Goal: Participate in discussion: Engage in conversation with other users on a specific topic

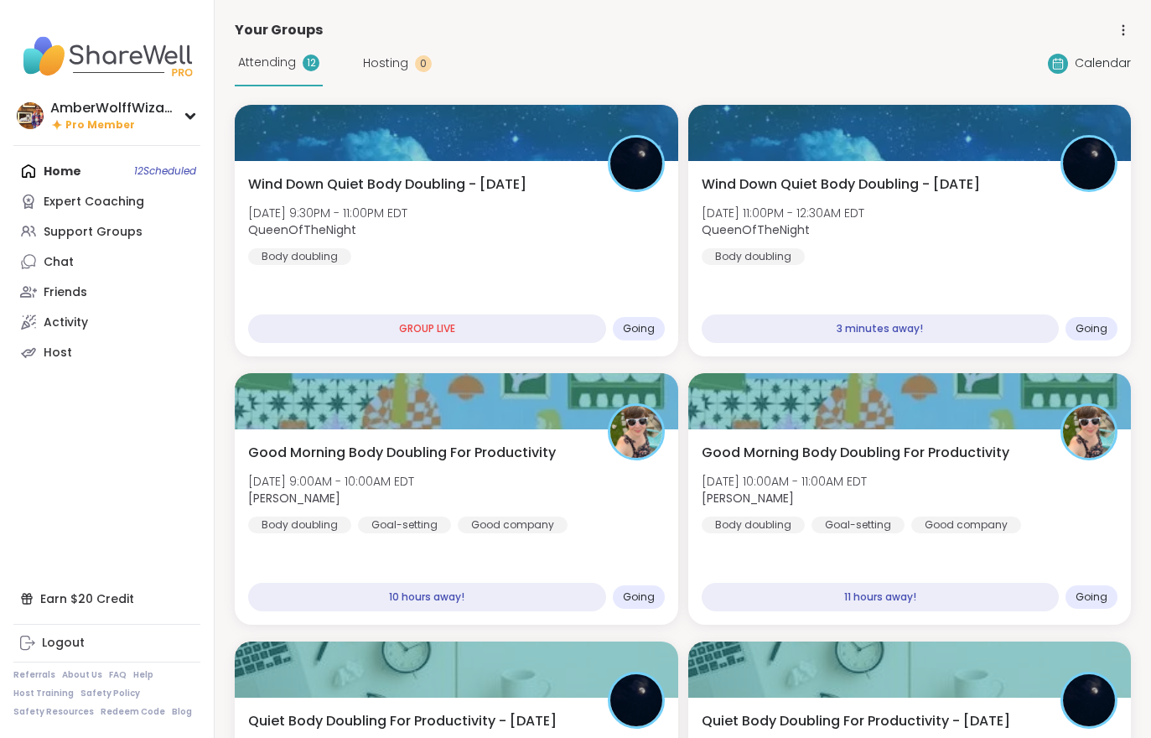
click at [821, 230] on span "QueenOfTheNight" at bounding box center [783, 229] width 163 height 17
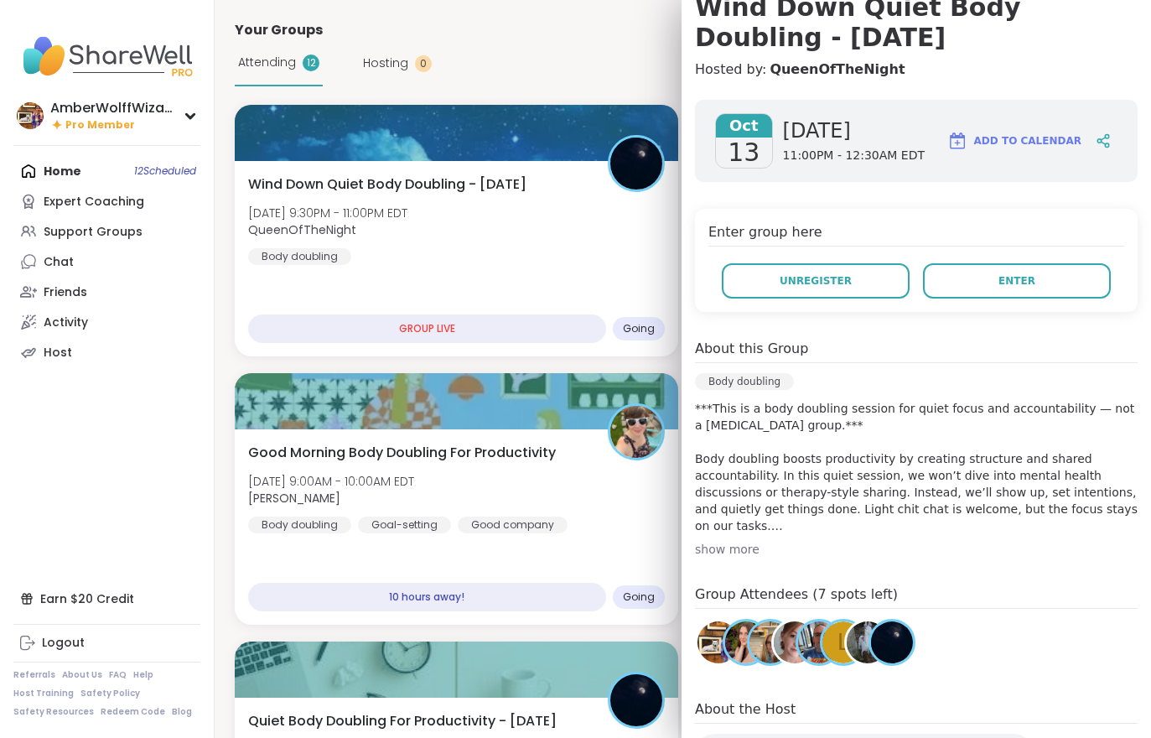
scroll to position [162, 0]
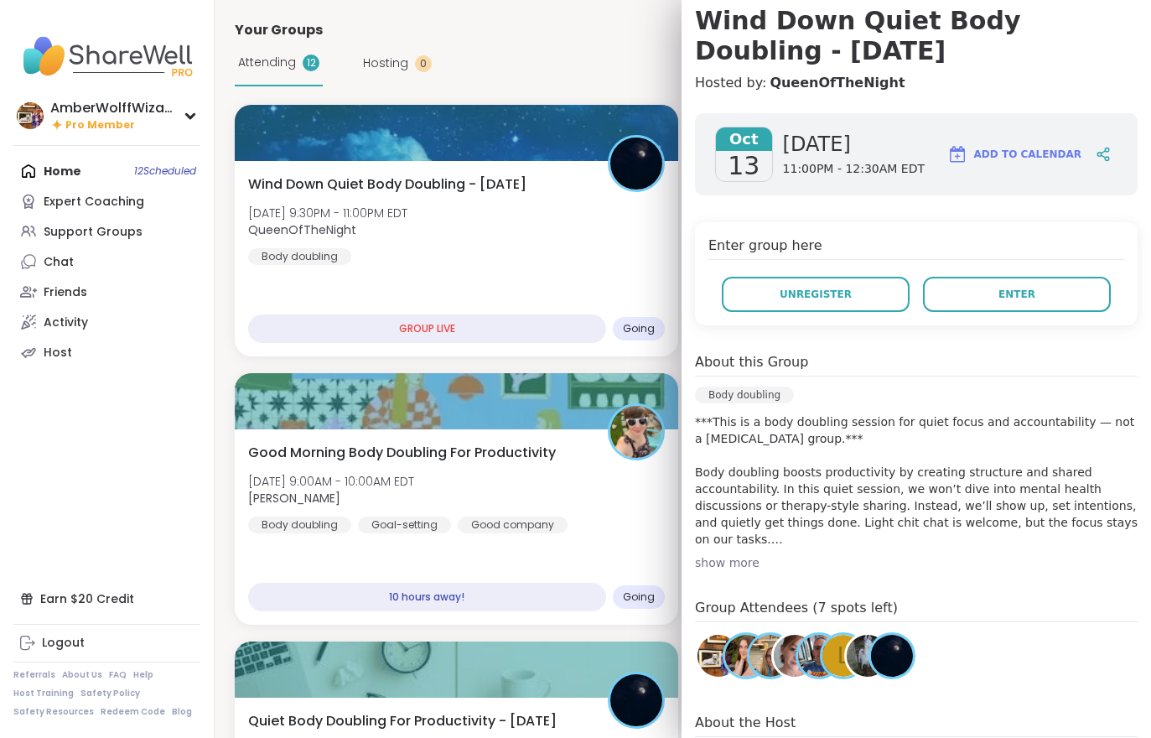
click at [952, 281] on button "Enter" at bounding box center [1017, 294] width 188 height 35
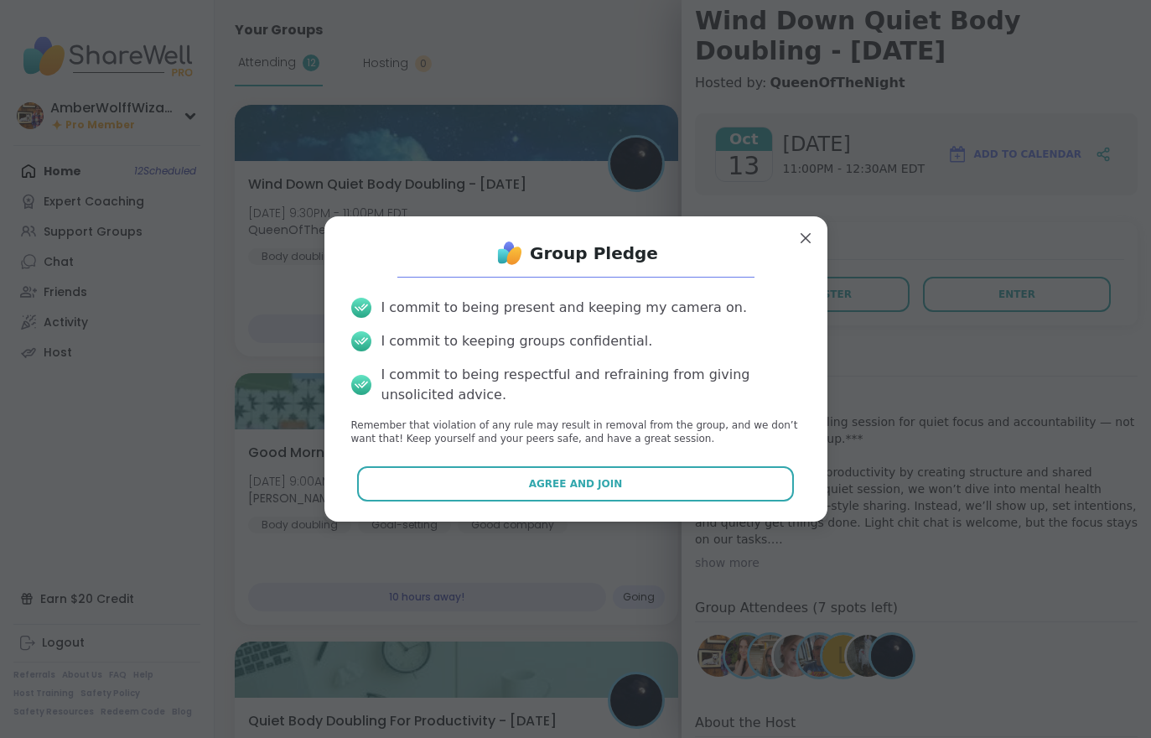
click at [611, 482] on span "Agree and Join" at bounding box center [576, 483] width 94 height 15
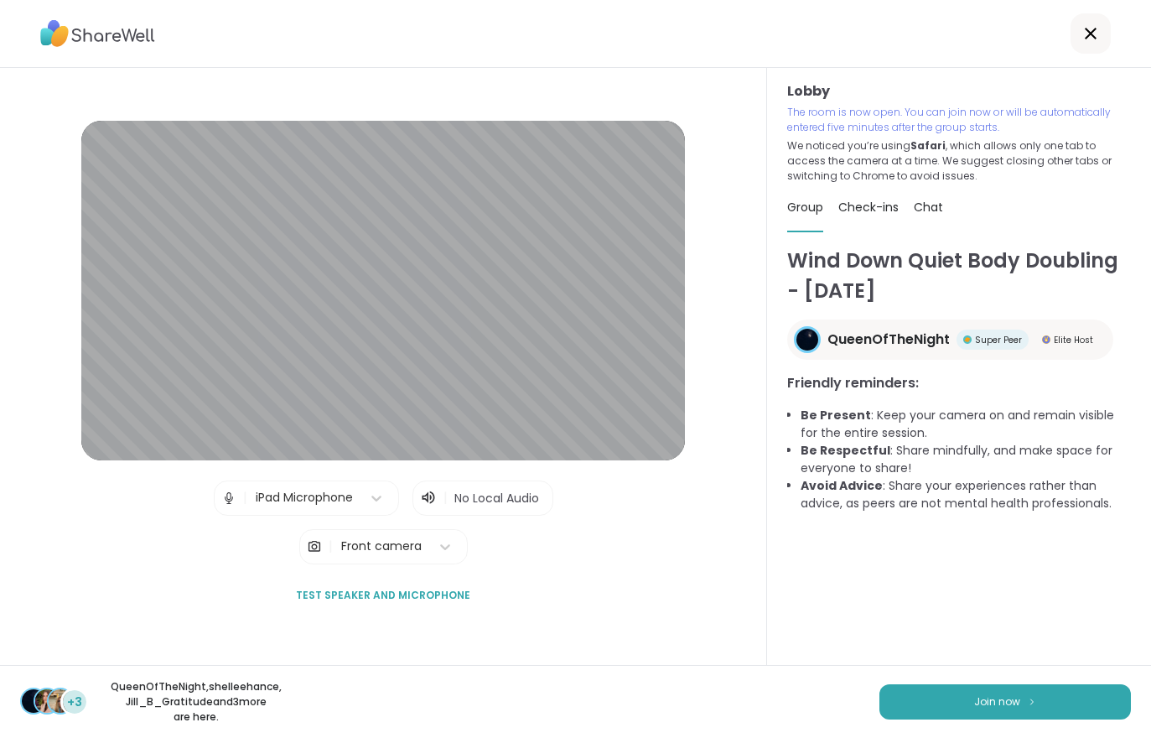
click at [1013, 644] on div "Wind Down Quiet Body Doubling - [DATE] QueenOfTheNight Super Peer Elite Host Fr…" at bounding box center [959, 485] width 344 height 478
click at [1019, 709] on button "Join now" at bounding box center [1004, 701] width 251 height 35
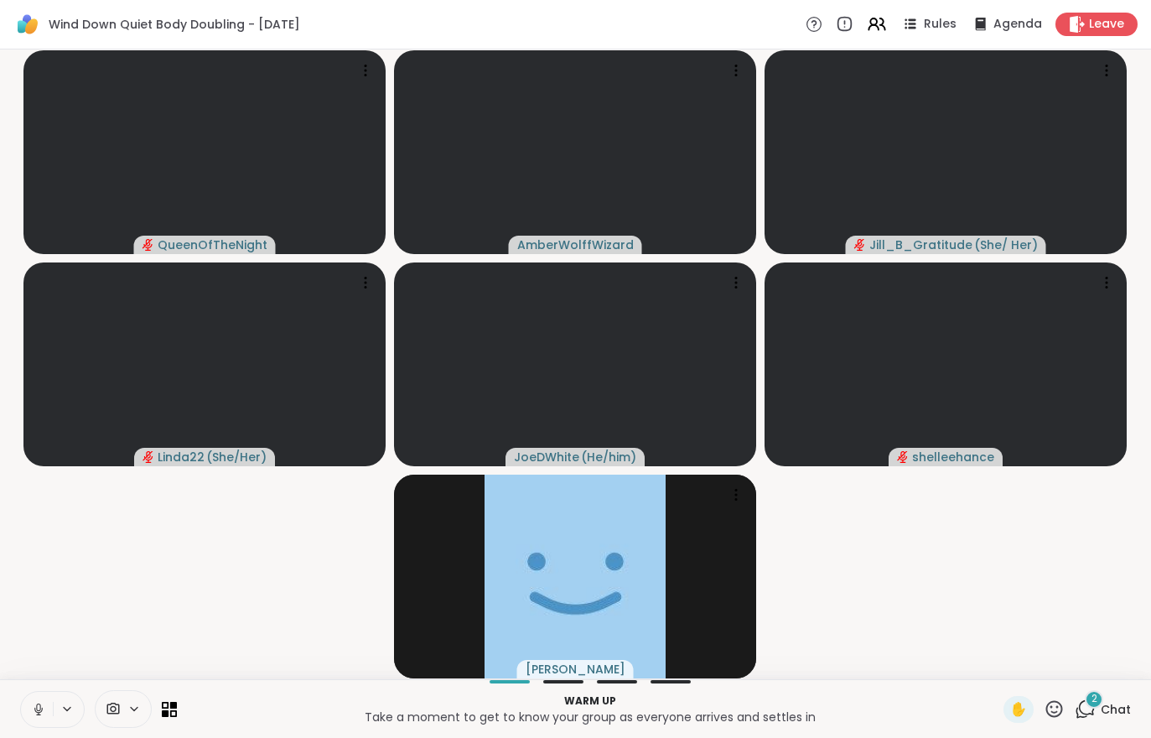
click at [37, 725] on button at bounding box center [37, 709] width 32 height 35
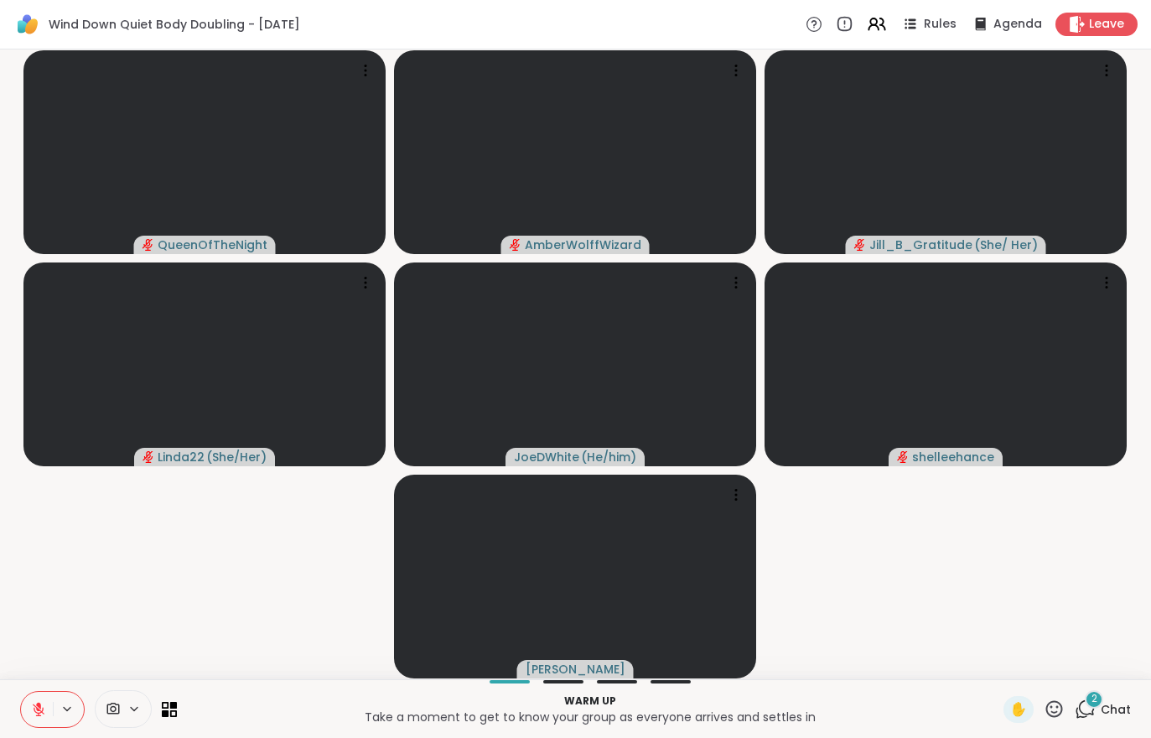
click at [1114, 722] on div "2 Chat" at bounding box center [1103, 709] width 56 height 27
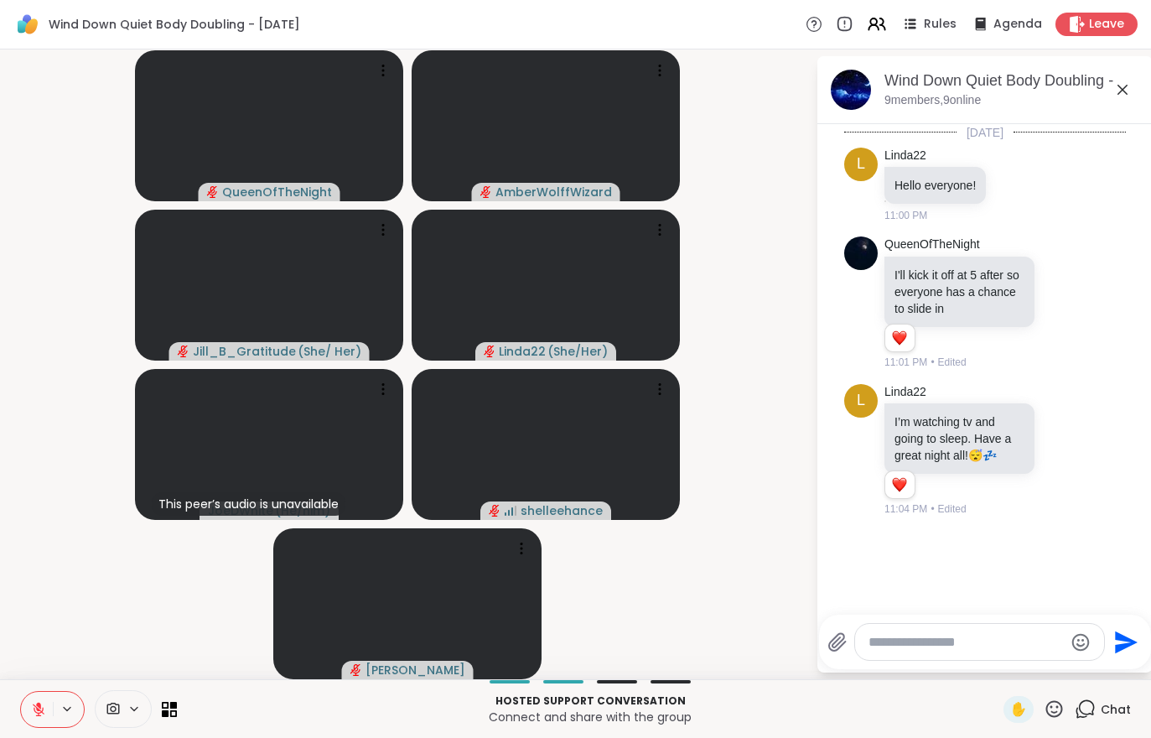
click at [31, 715] on icon at bounding box center [38, 709] width 15 height 15
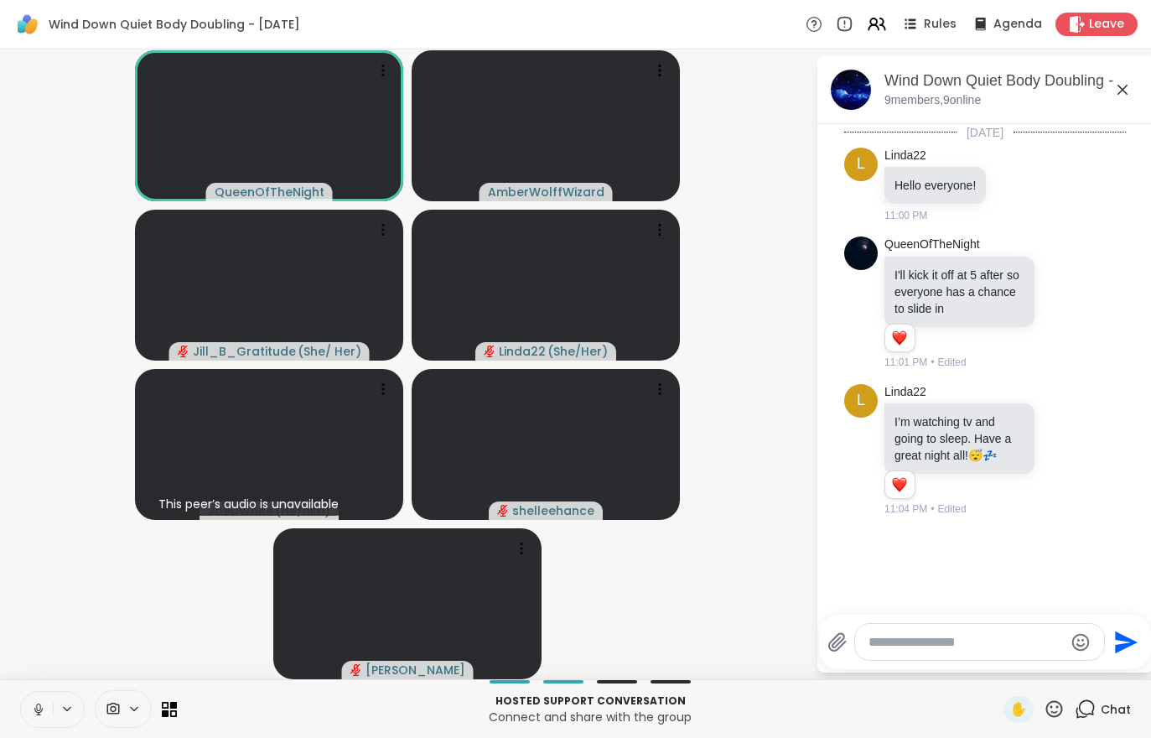
click at [15, 710] on div "Hosted support conversation Connect and share with the group ✋ Chat" at bounding box center [575, 708] width 1151 height 59
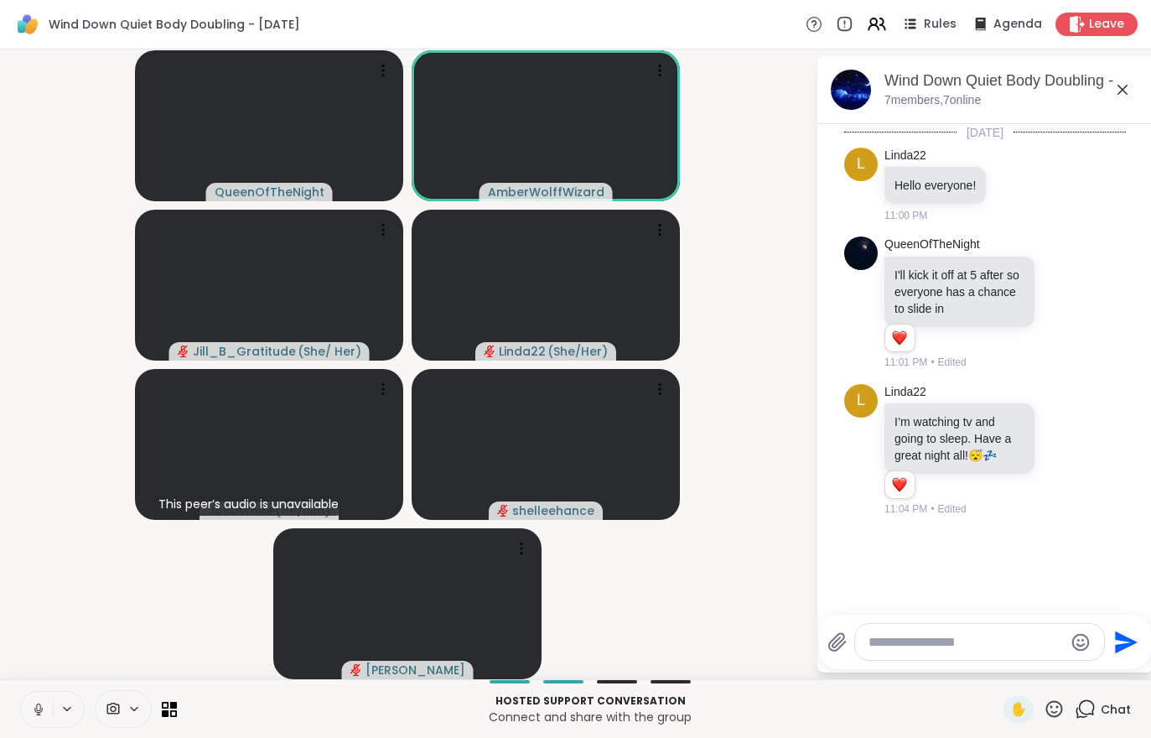
click at [44, 710] on icon at bounding box center [38, 709] width 15 height 15
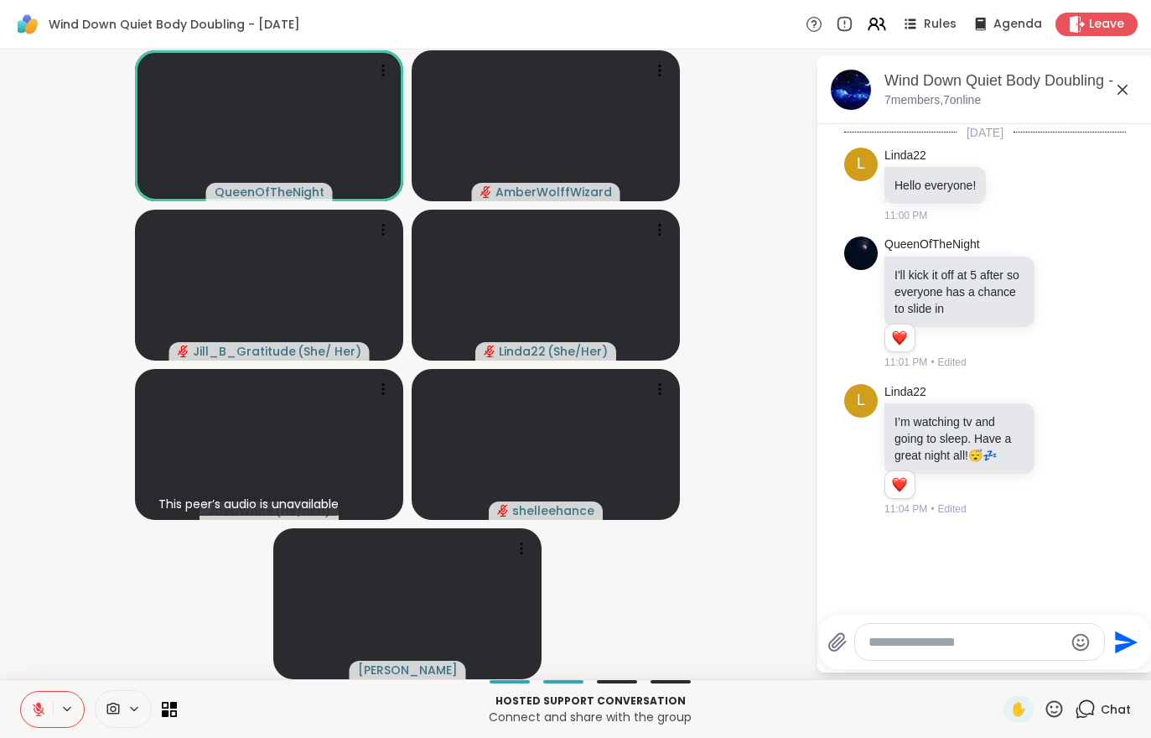
click at [41, 705] on icon at bounding box center [38, 709] width 15 height 15
click at [45, 703] on icon at bounding box center [38, 709] width 15 height 15
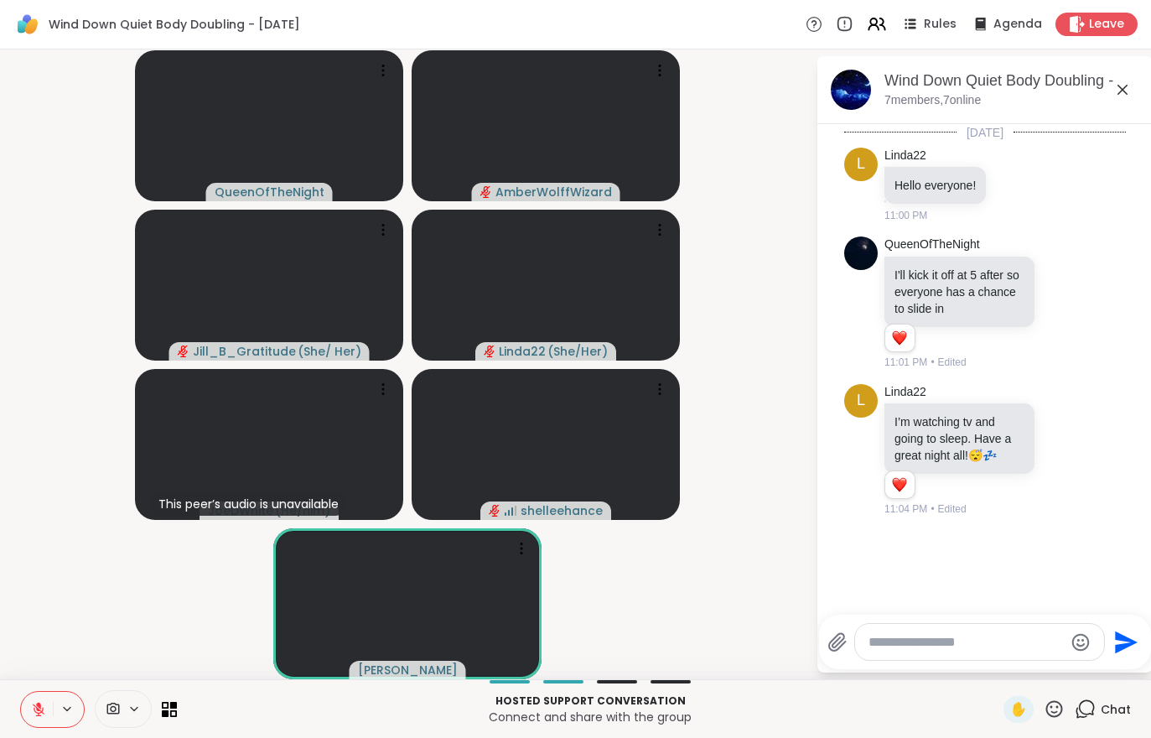
click at [8, 708] on div "Hosted support conversation Connect and share with the group ✋ Chat" at bounding box center [575, 708] width 1151 height 59
click at [36, 705] on icon at bounding box center [38, 709] width 15 height 15
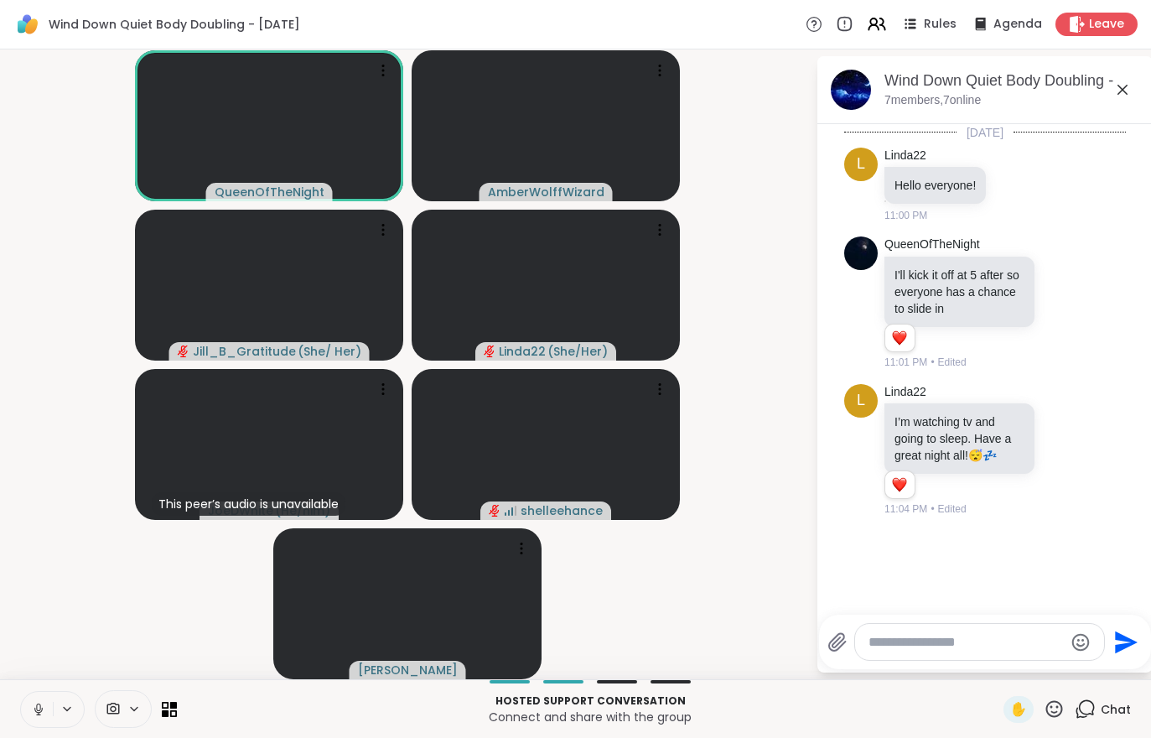
click at [42, 705] on icon at bounding box center [38, 709] width 15 height 15
click at [49, 692] on button at bounding box center [37, 709] width 32 height 35
click at [34, 695] on button at bounding box center [37, 709] width 32 height 35
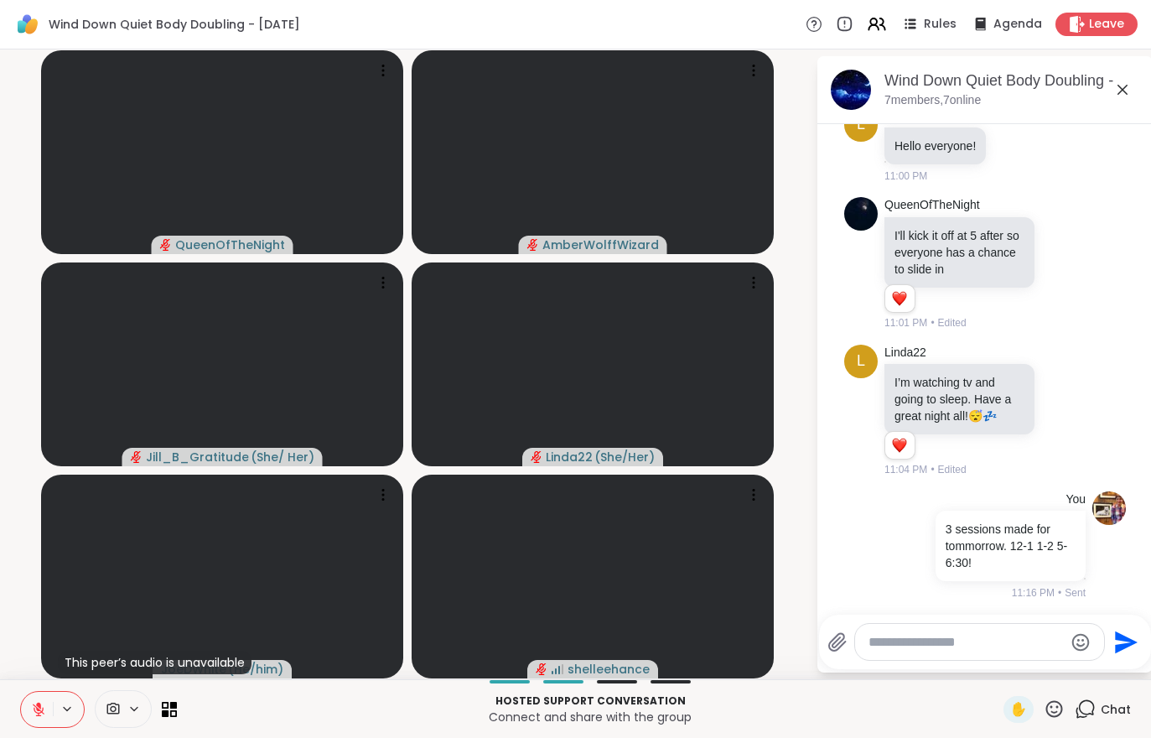
scroll to position [128, 0]
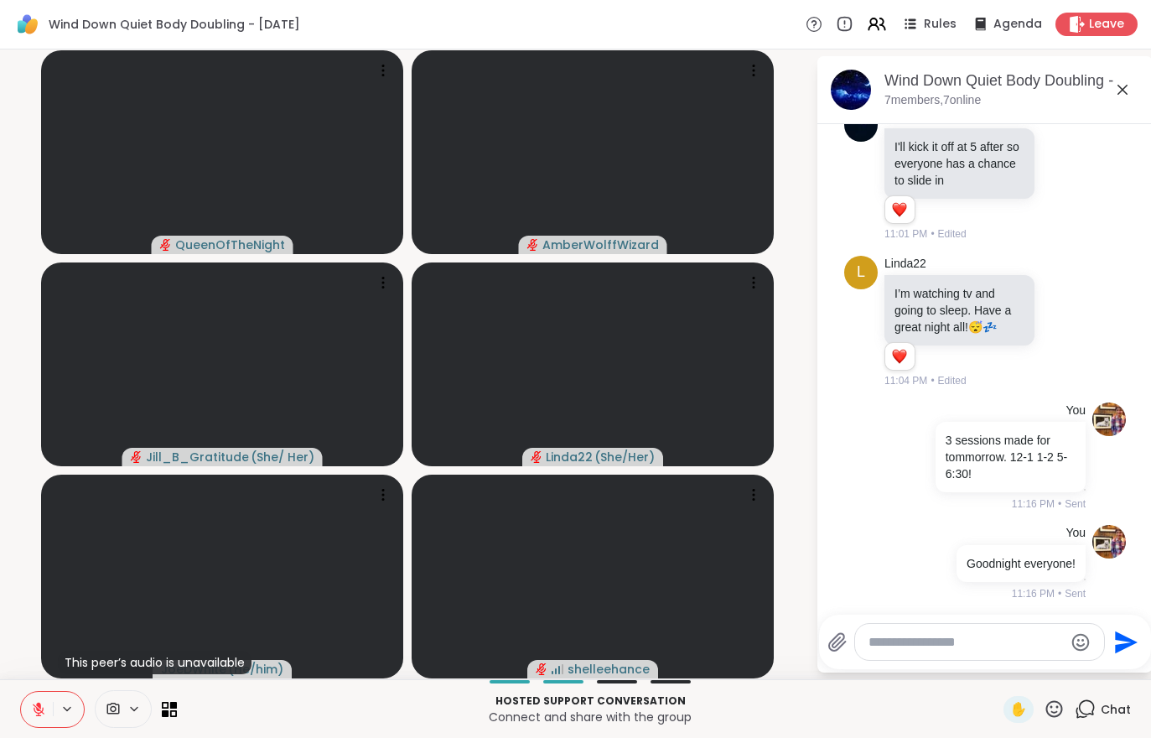
click at [1104, 13] on div "Leave" at bounding box center [1096, 24] width 82 height 23
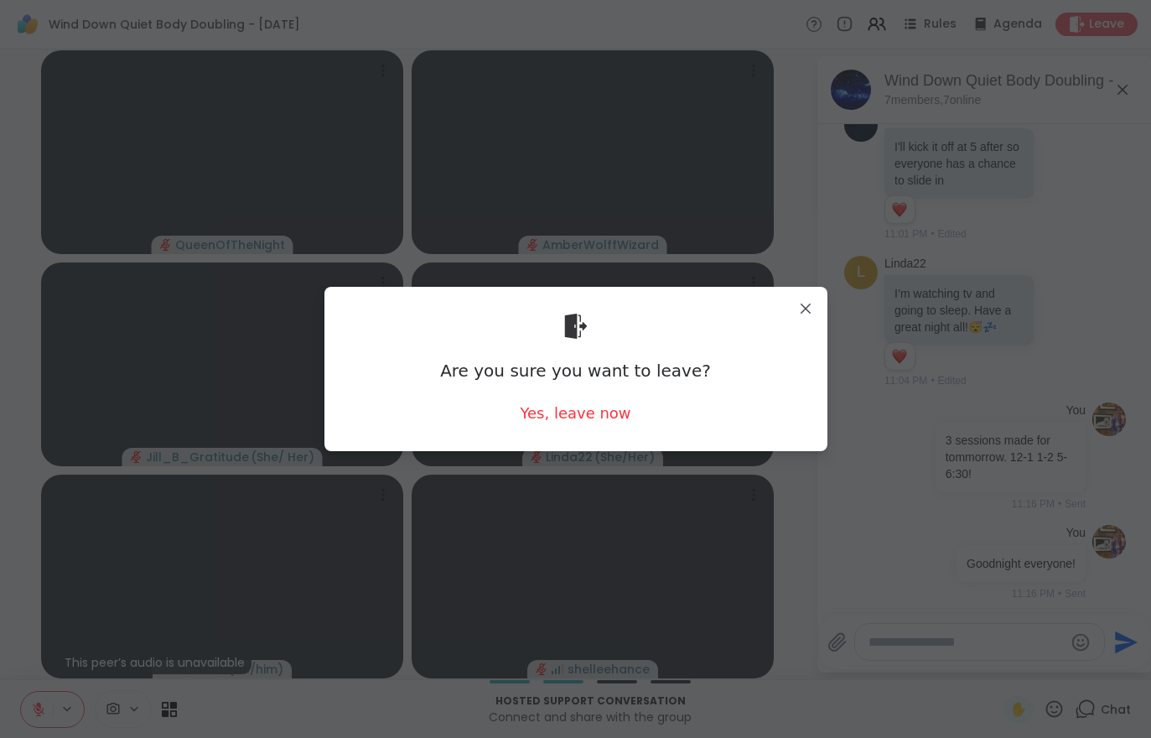
click at [581, 405] on div "Yes, leave now" at bounding box center [575, 412] width 111 height 21
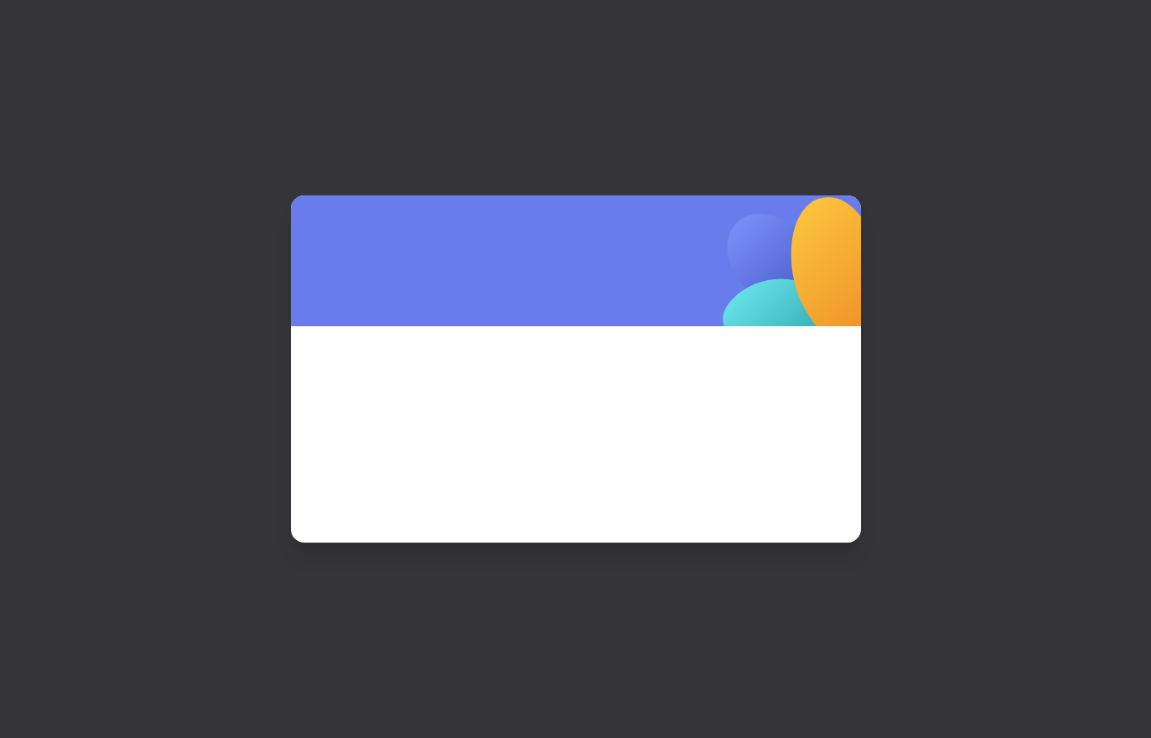
click at [581, 405] on span at bounding box center [576, 411] width 490 height 91
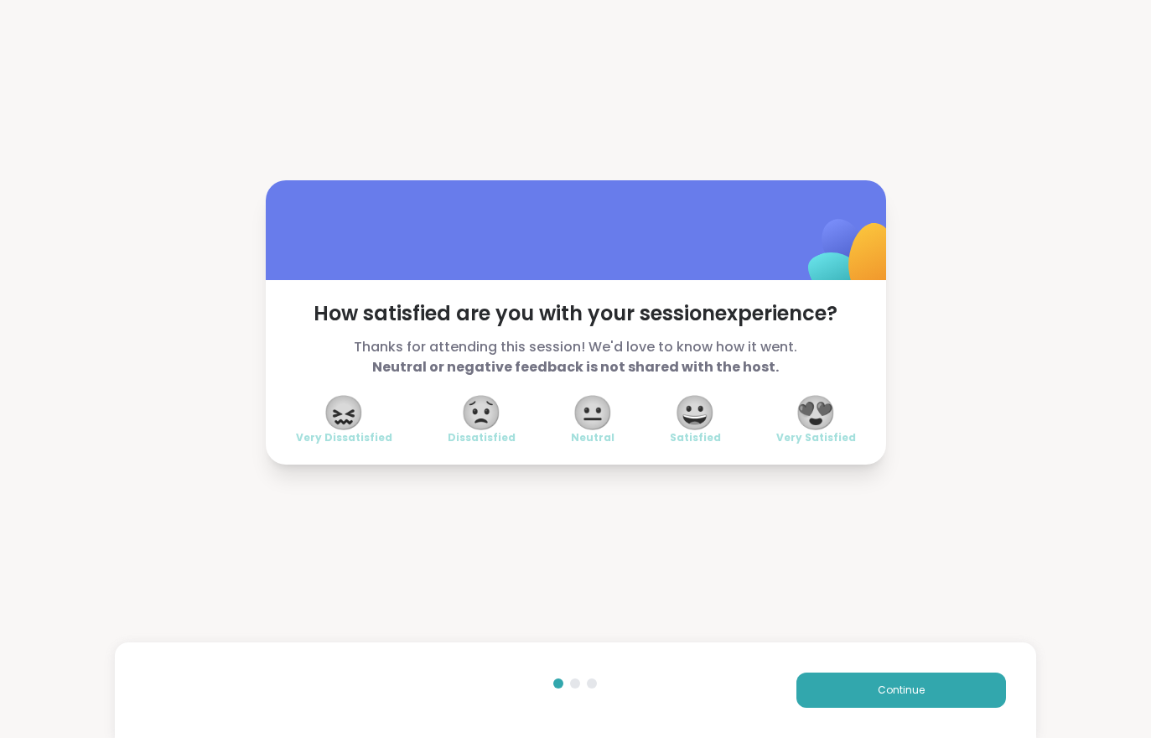
click at [767, 699] on div "Continue" at bounding box center [805, 689] width 402 height 35
click at [849, 722] on div "Continue" at bounding box center [575, 690] width 920 height 96
click at [853, 685] on button "Continue" at bounding box center [901, 689] width 210 height 35
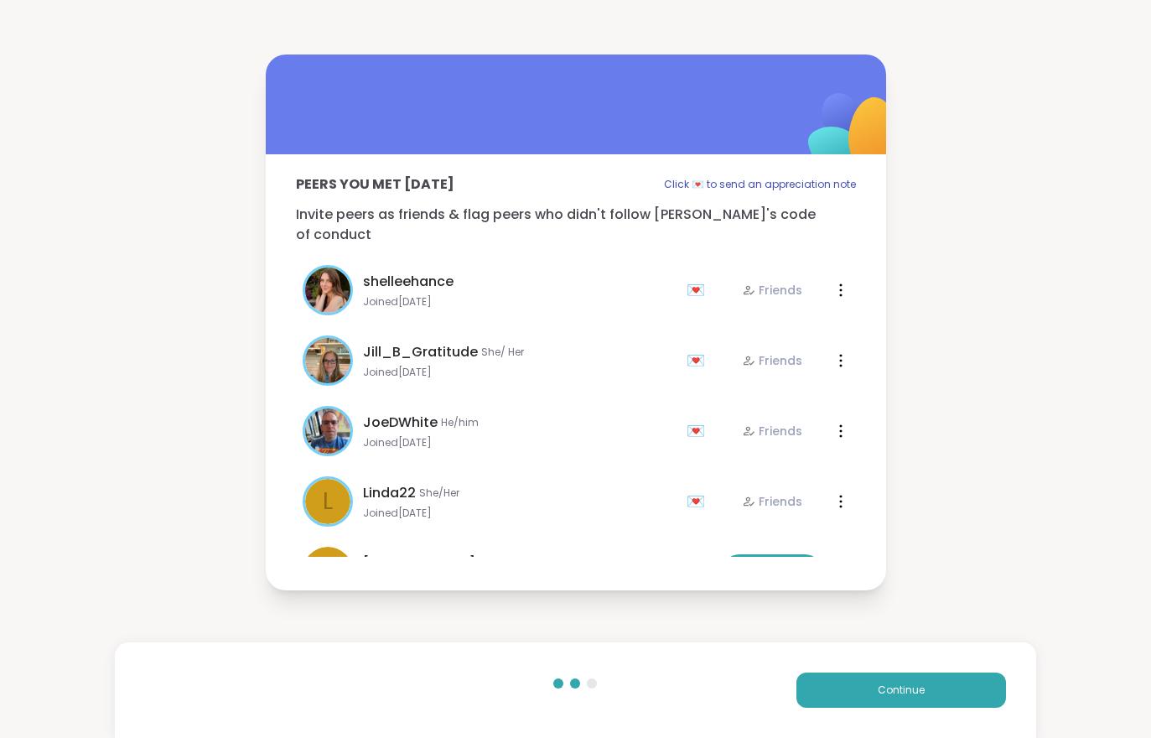
click at [853, 684] on button "Continue" at bounding box center [901, 689] width 210 height 35
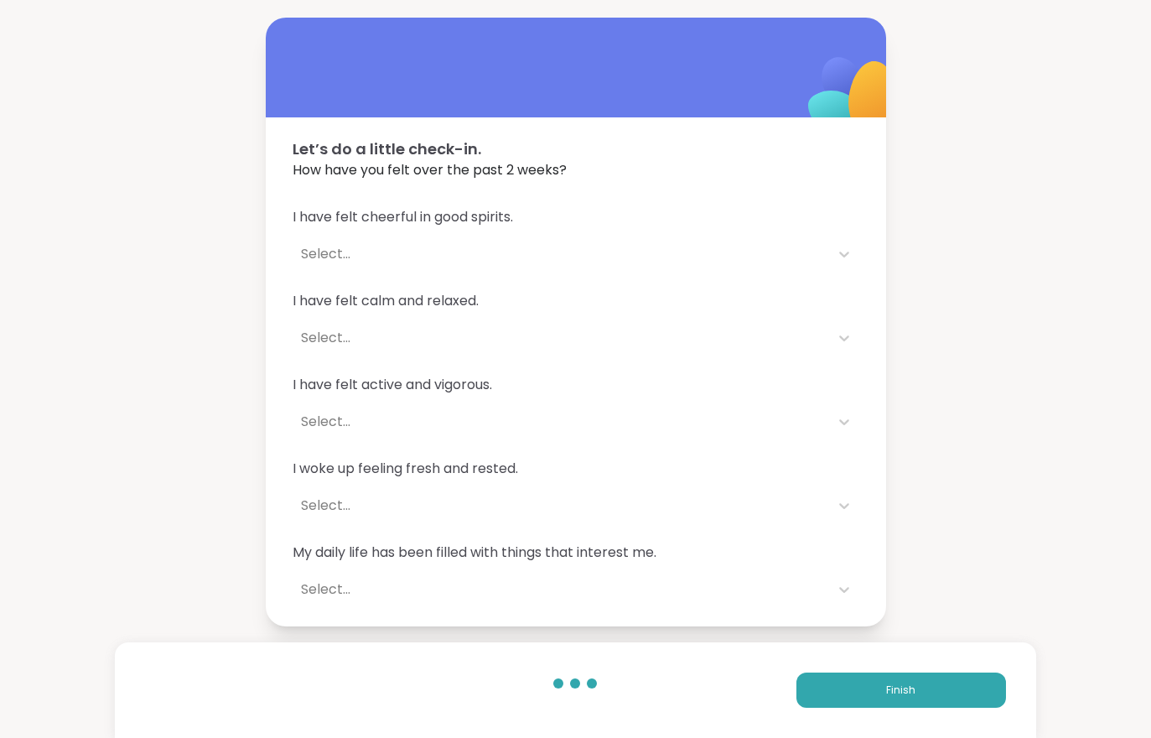
click at [859, 685] on button "Finish" at bounding box center [901, 689] width 210 height 35
